Goal: Information Seeking & Learning: Understand process/instructions

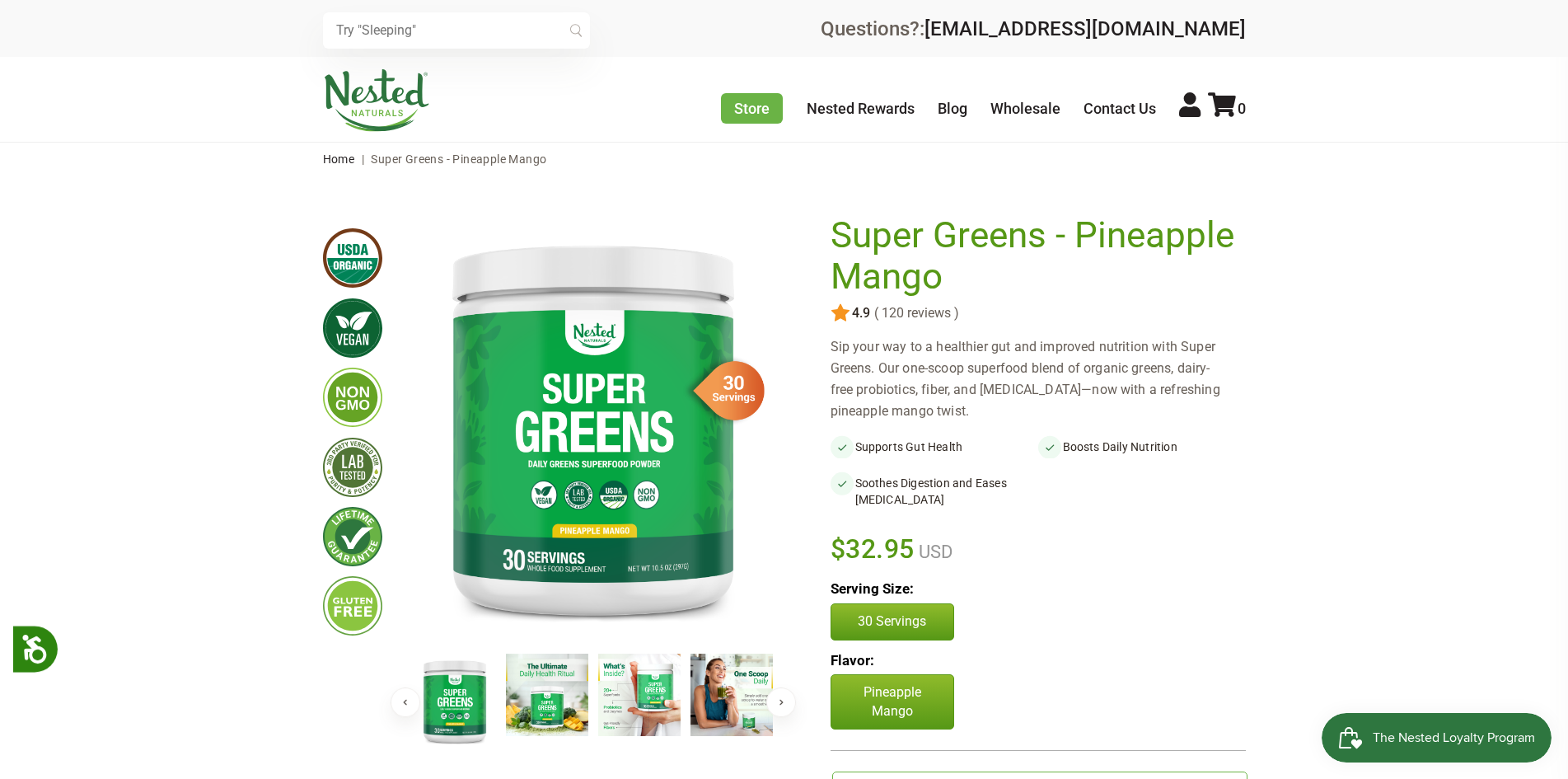
scroll to position [100, 0]
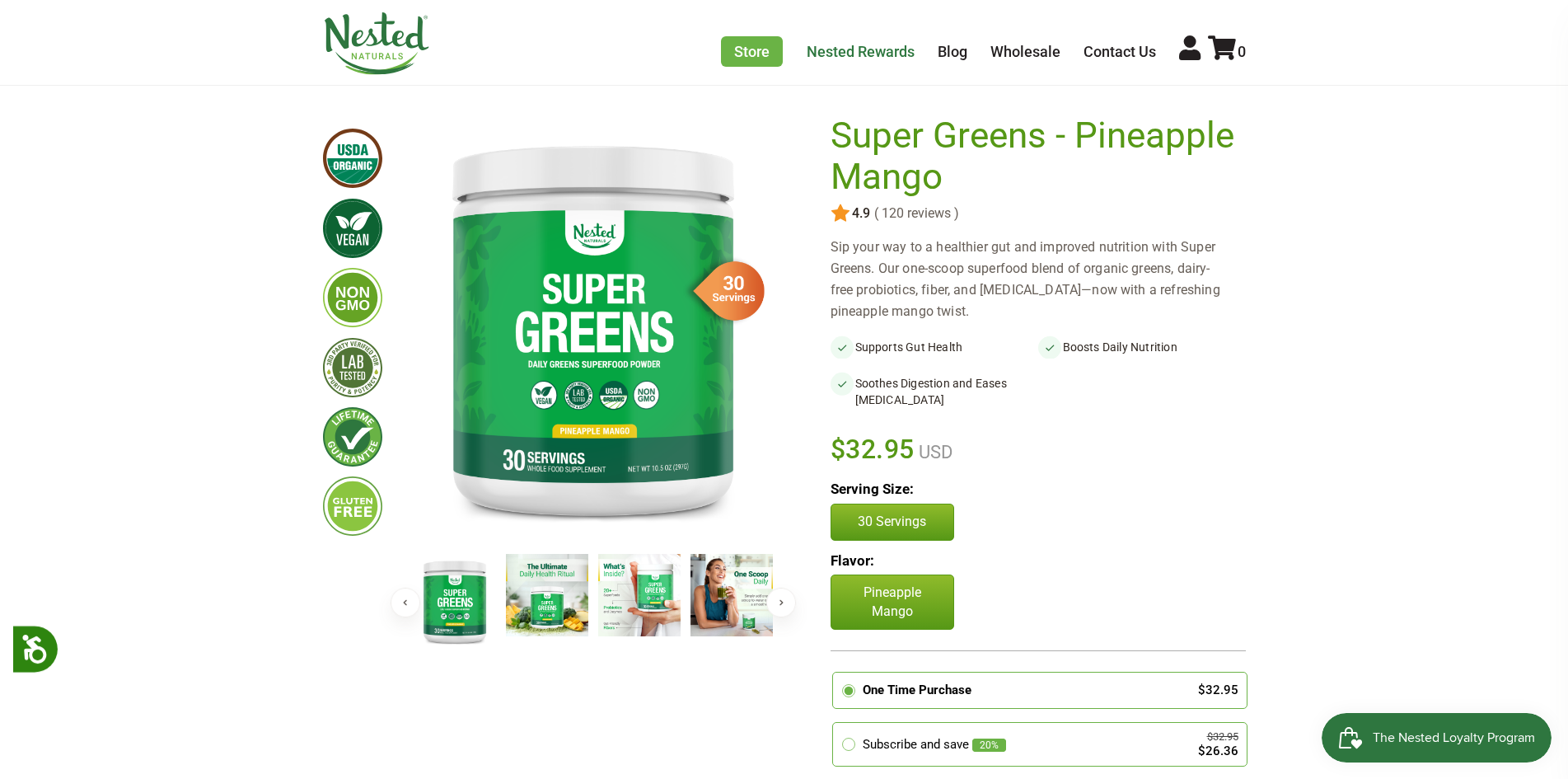
click at [827, 45] on link "Nested Rewards" at bounding box center [861, 51] width 108 height 17
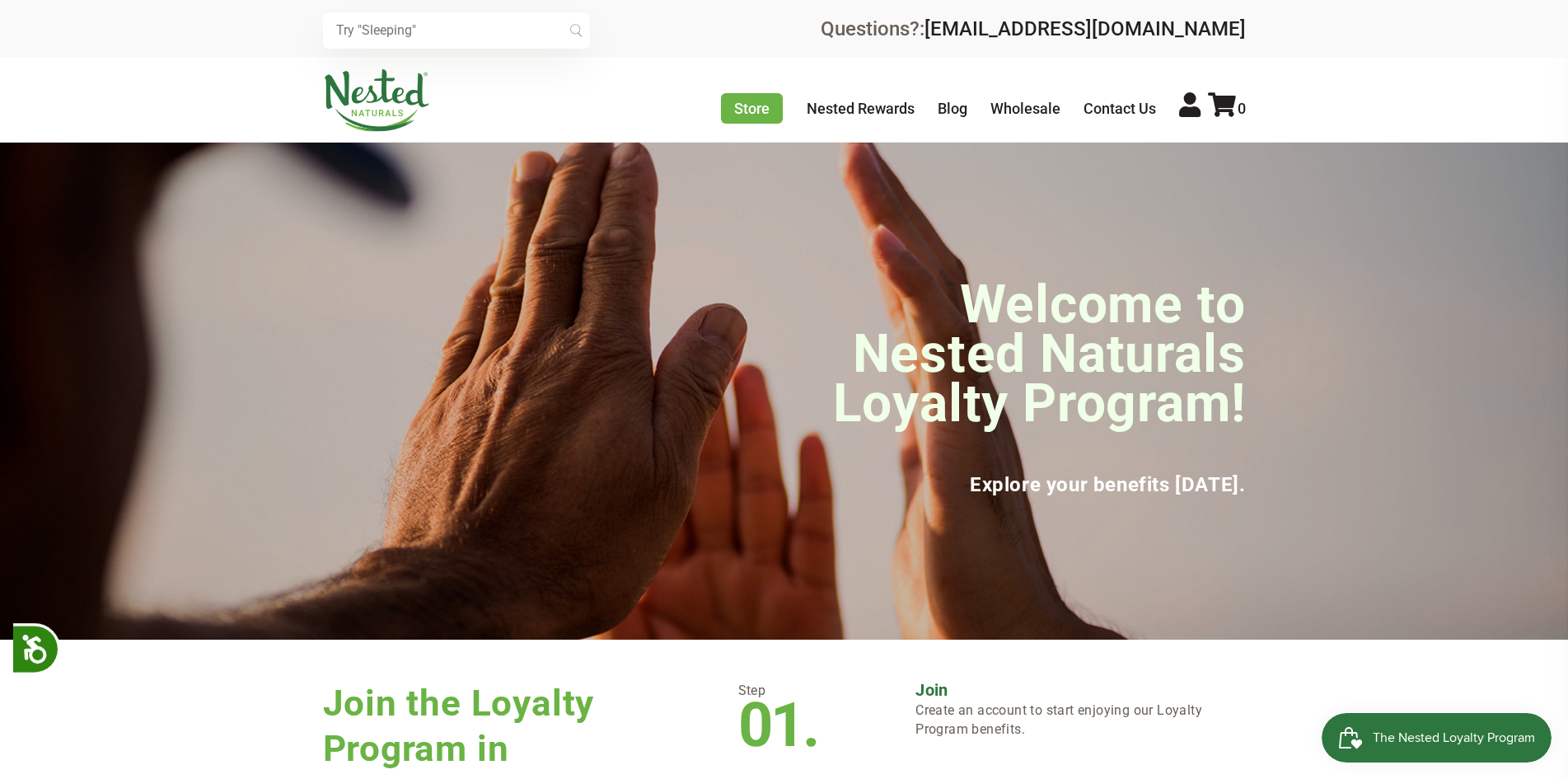
click at [34, 49] on link at bounding box center [784, 389] width 1568 height 779
